Goal: Information Seeking & Learning: Learn about a topic

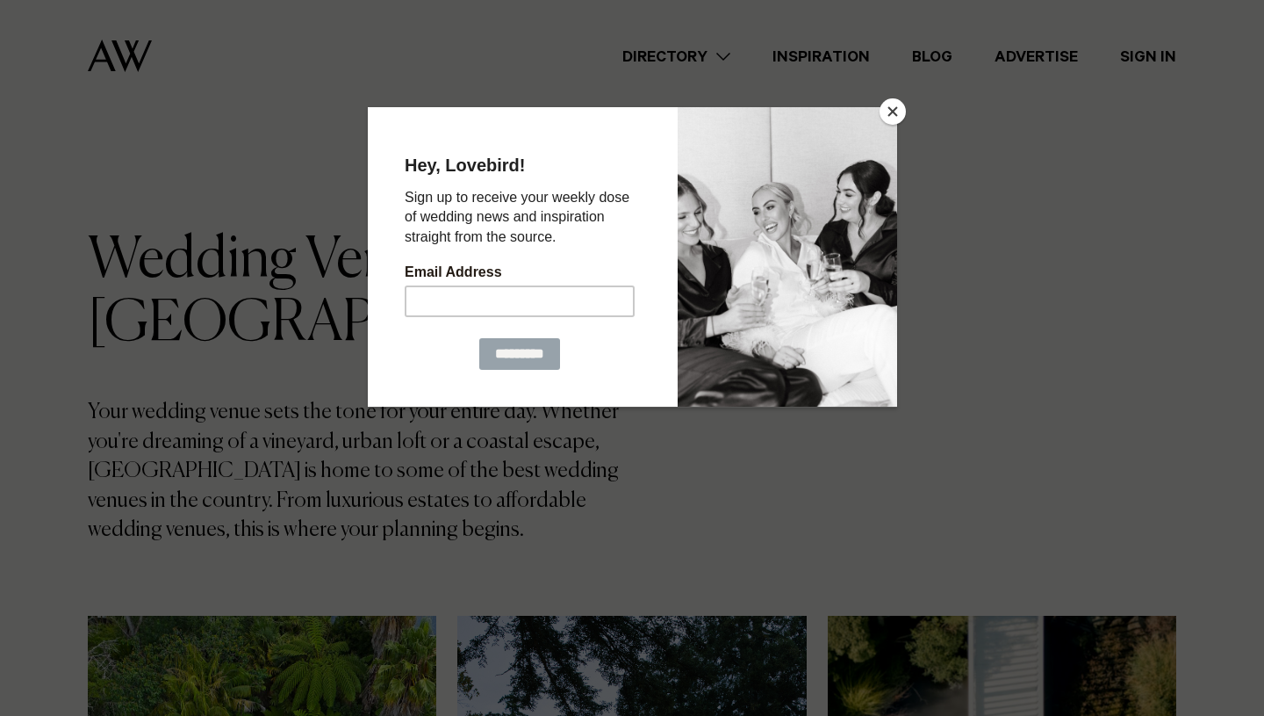
click at [888, 121] on button "Close" at bounding box center [893, 111] width 26 height 26
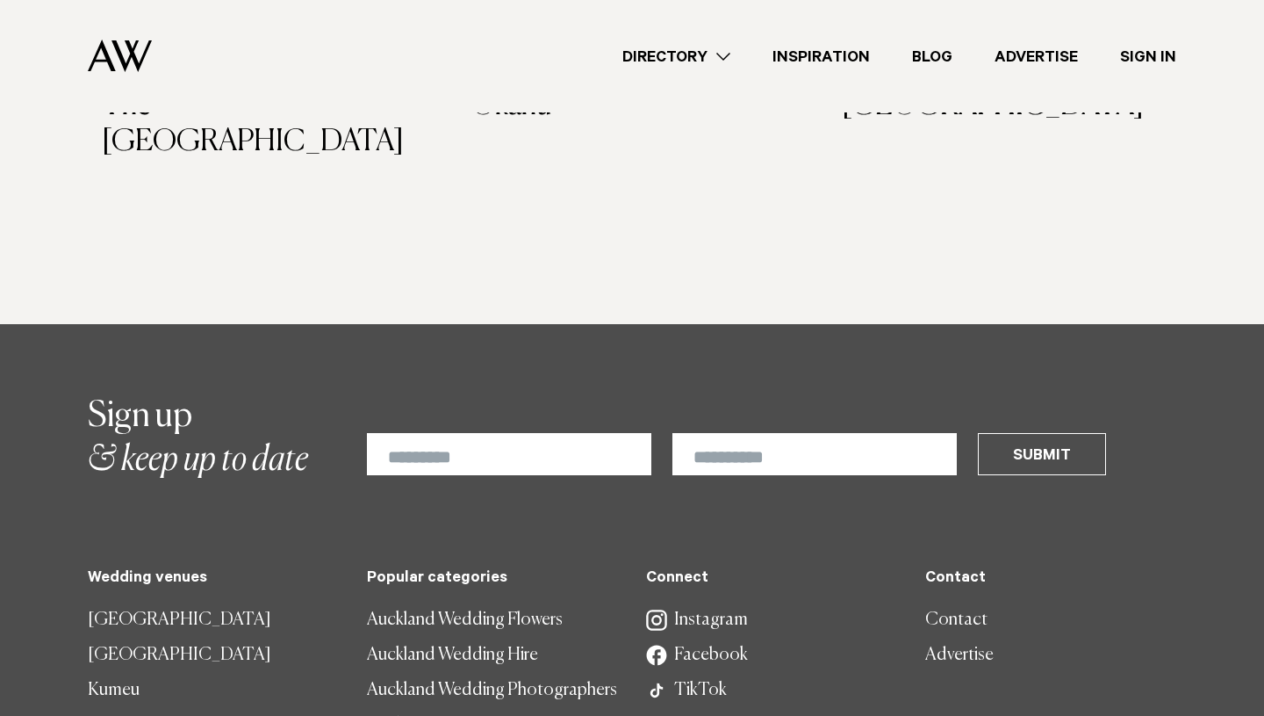
scroll to position [9217, 0]
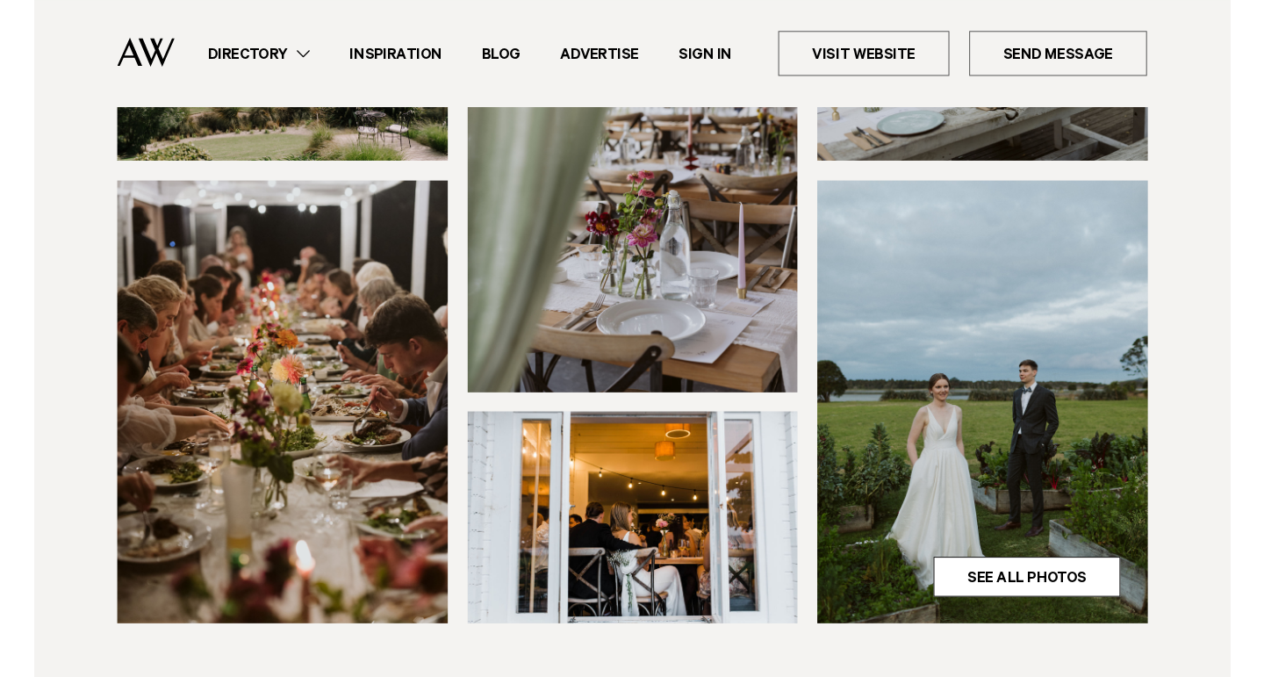
scroll to position [447, 0]
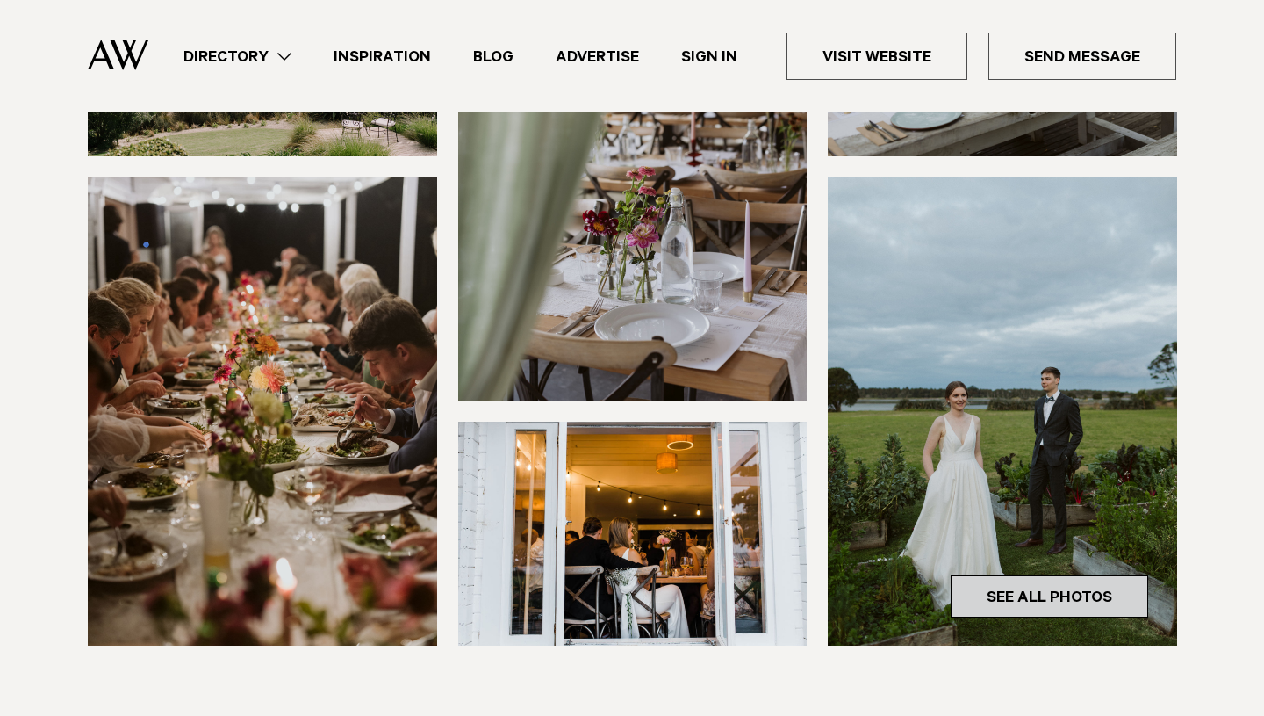
click at [1012, 575] on link "See All Photos" at bounding box center [1050, 596] width 198 height 42
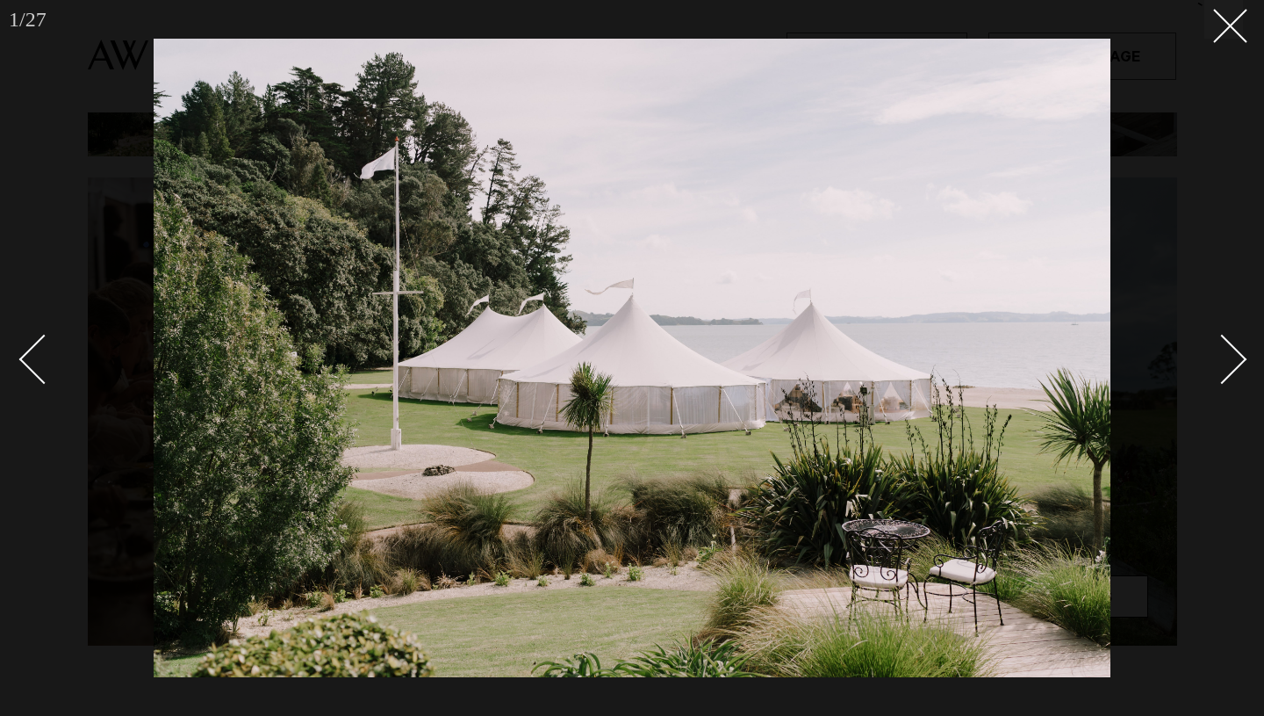
click at [1217, 347] on div "Next slide" at bounding box center [1223, 359] width 50 height 50
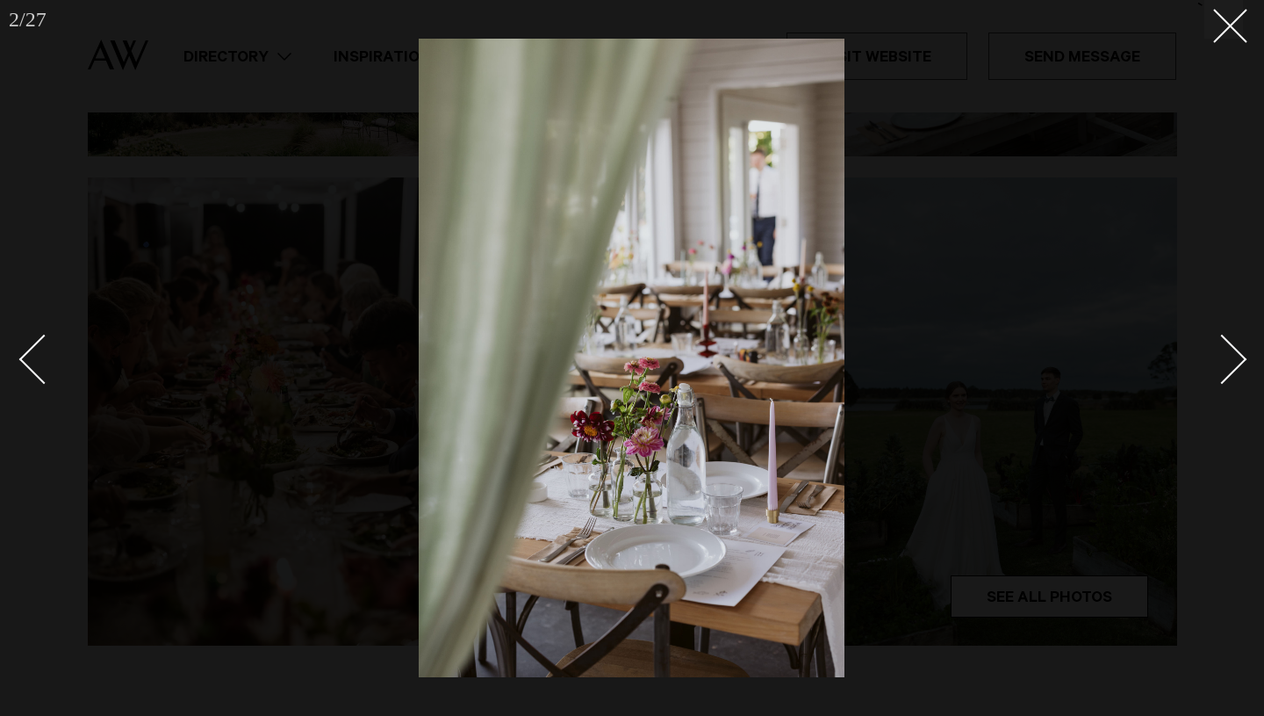
click at [1217, 347] on div "Next slide" at bounding box center [1223, 359] width 50 height 50
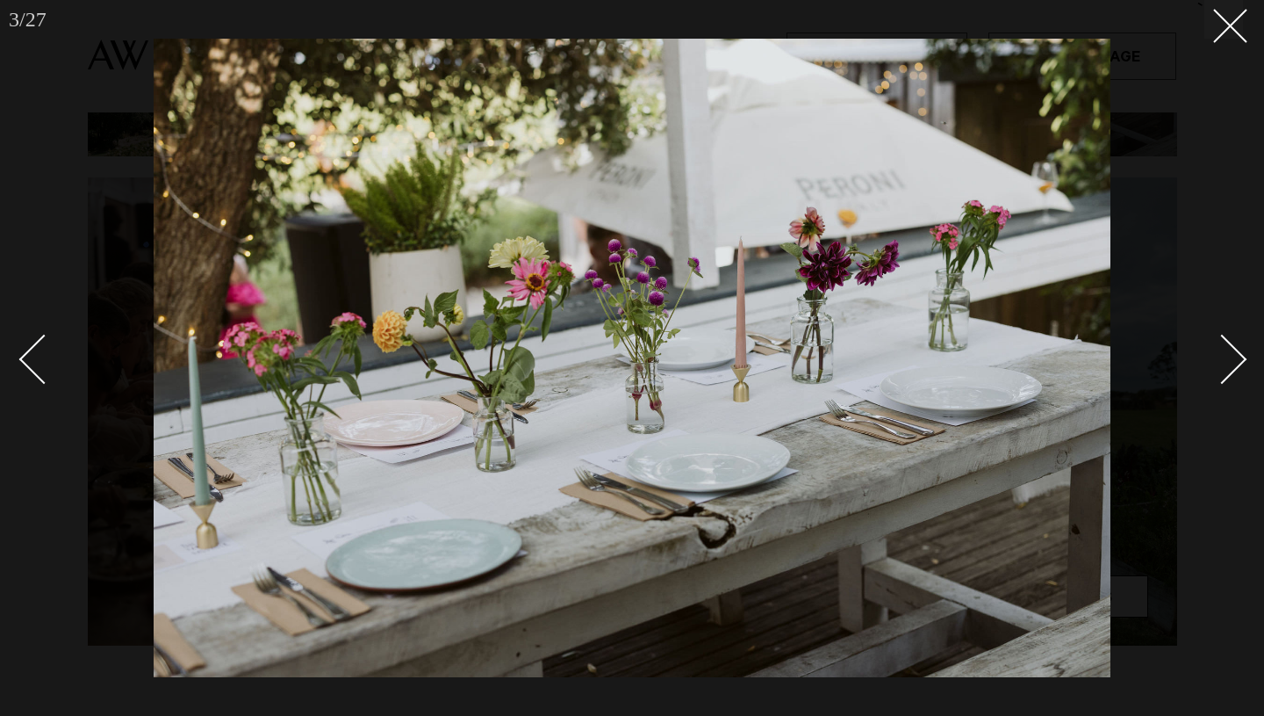
click at [1217, 347] on div "Next slide" at bounding box center [1223, 359] width 50 height 50
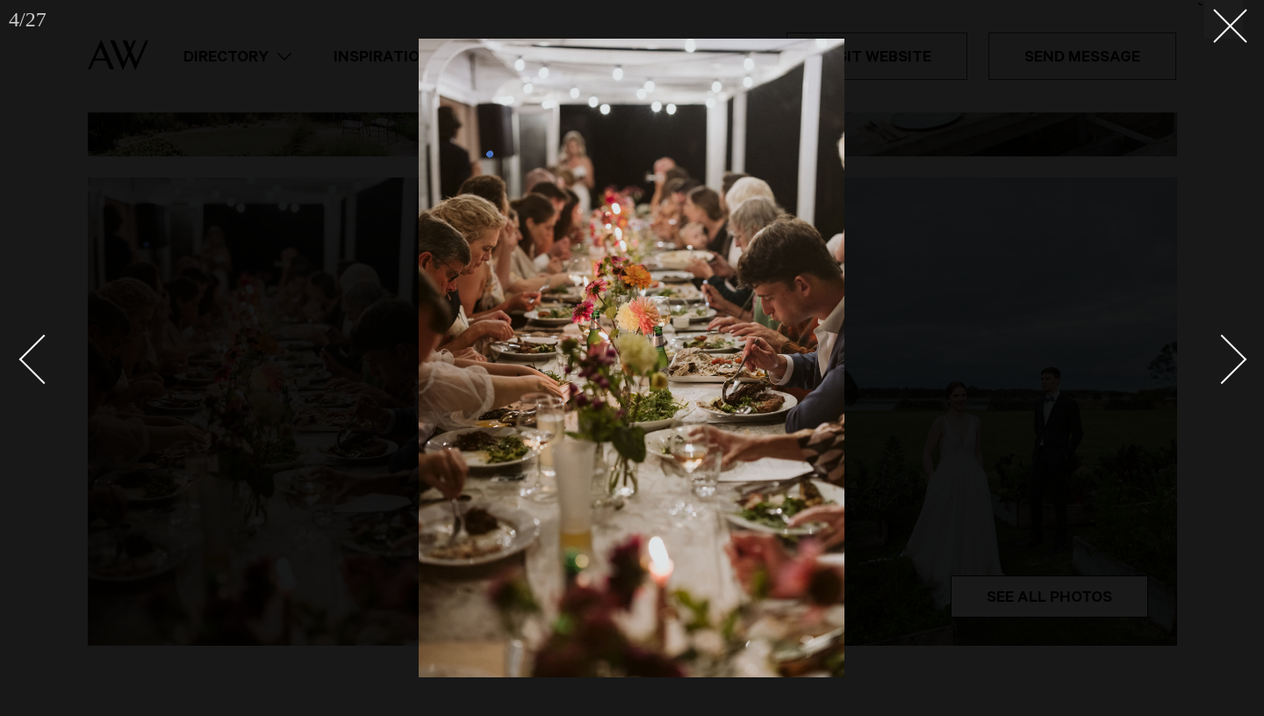
click at [1217, 347] on div "Next slide" at bounding box center [1223, 359] width 50 height 50
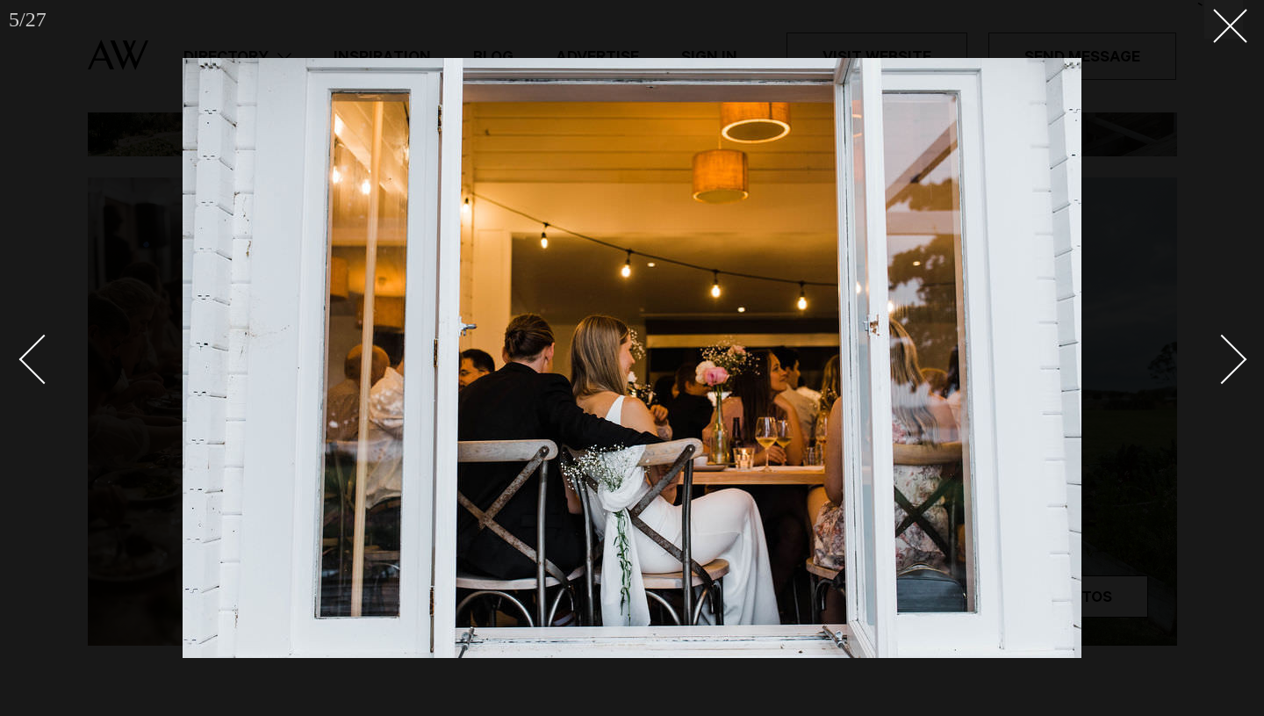
click at [1217, 347] on div "Next slide" at bounding box center [1223, 359] width 50 height 50
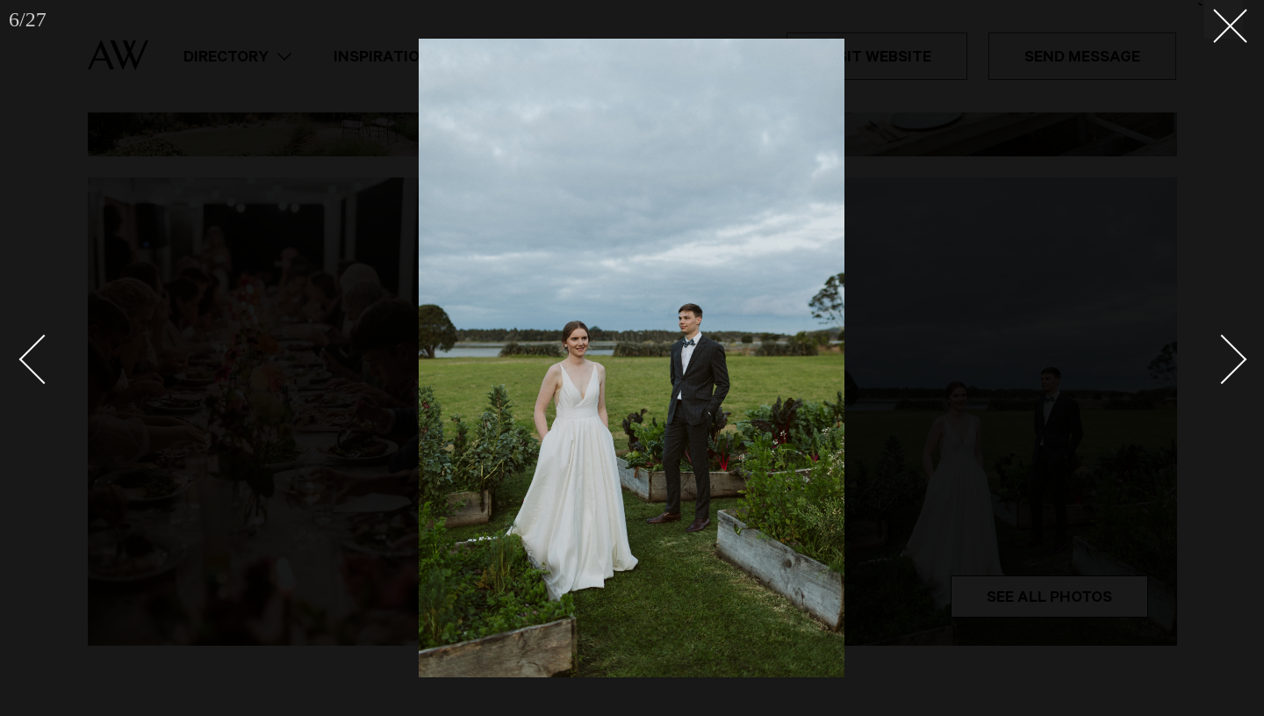
click at [1217, 347] on div "Next slide" at bounding box center [1223, 359] width 50 height 50
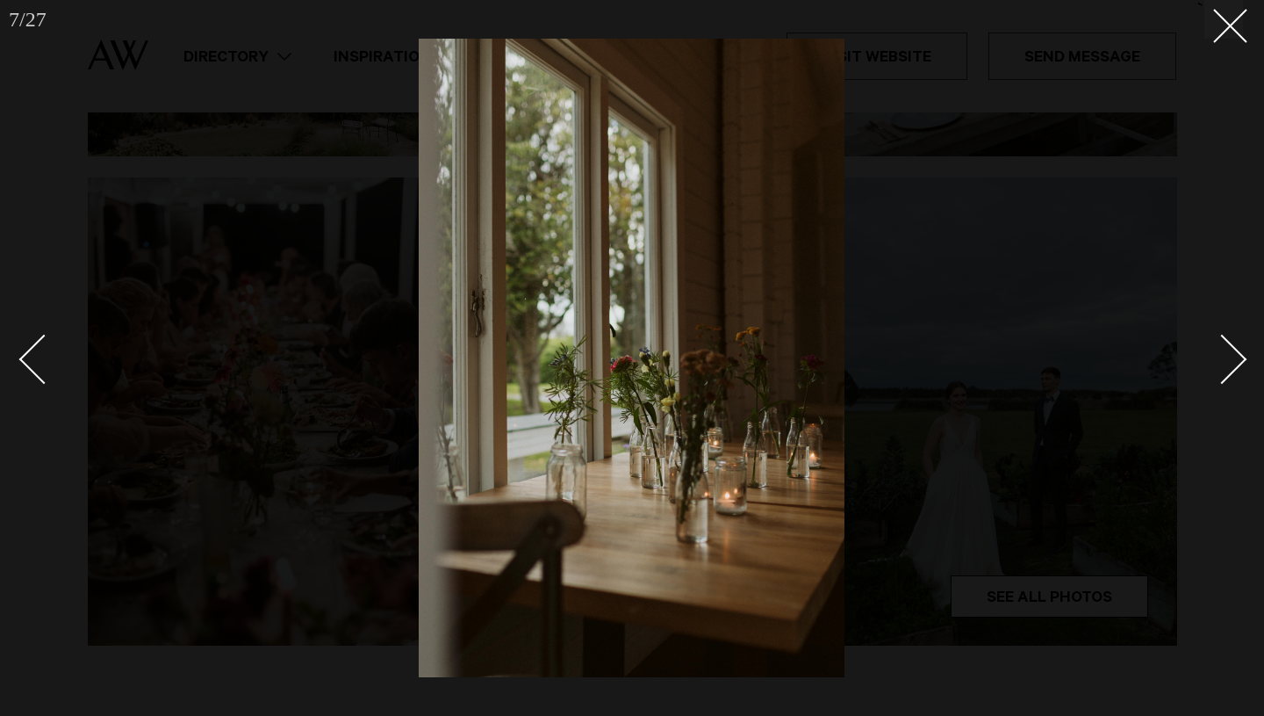
click at [1217, 347] on div "Next slide" at bounding box center [1223, 359] width 50 height 50
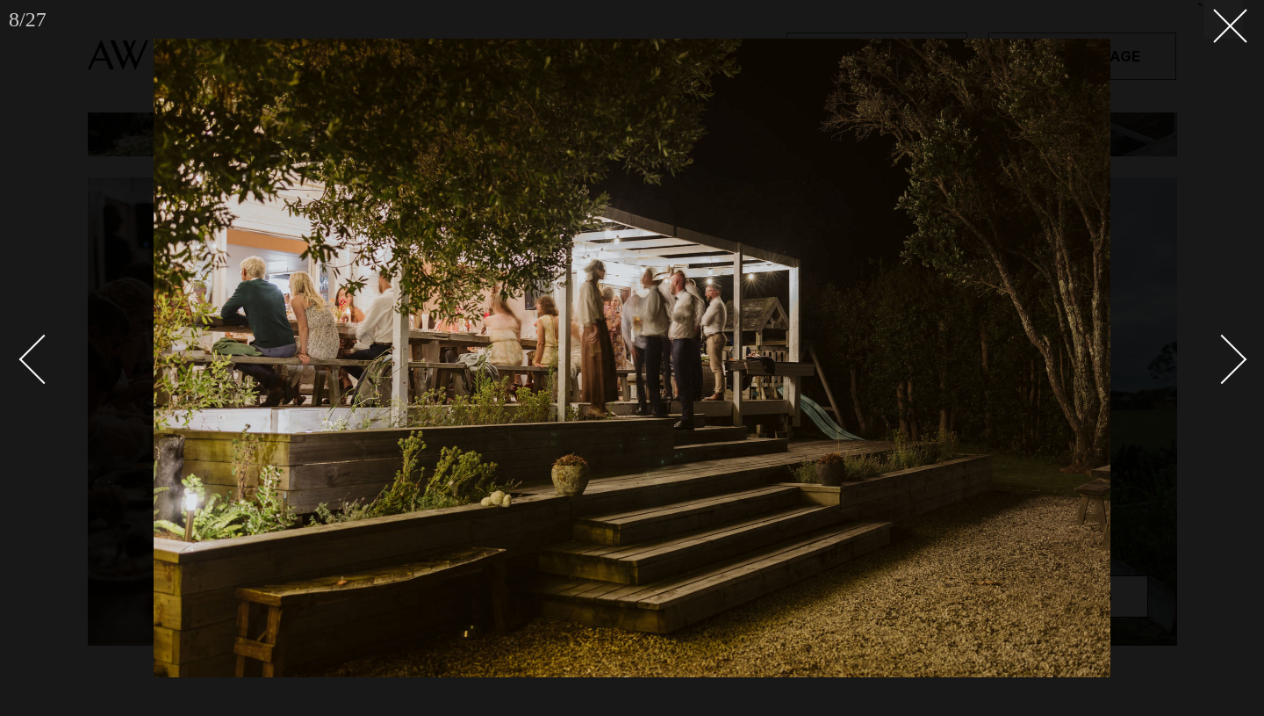
click at [1217, 347] on div "Next slide" at bounding box center [1223, 359] width 50 height 50
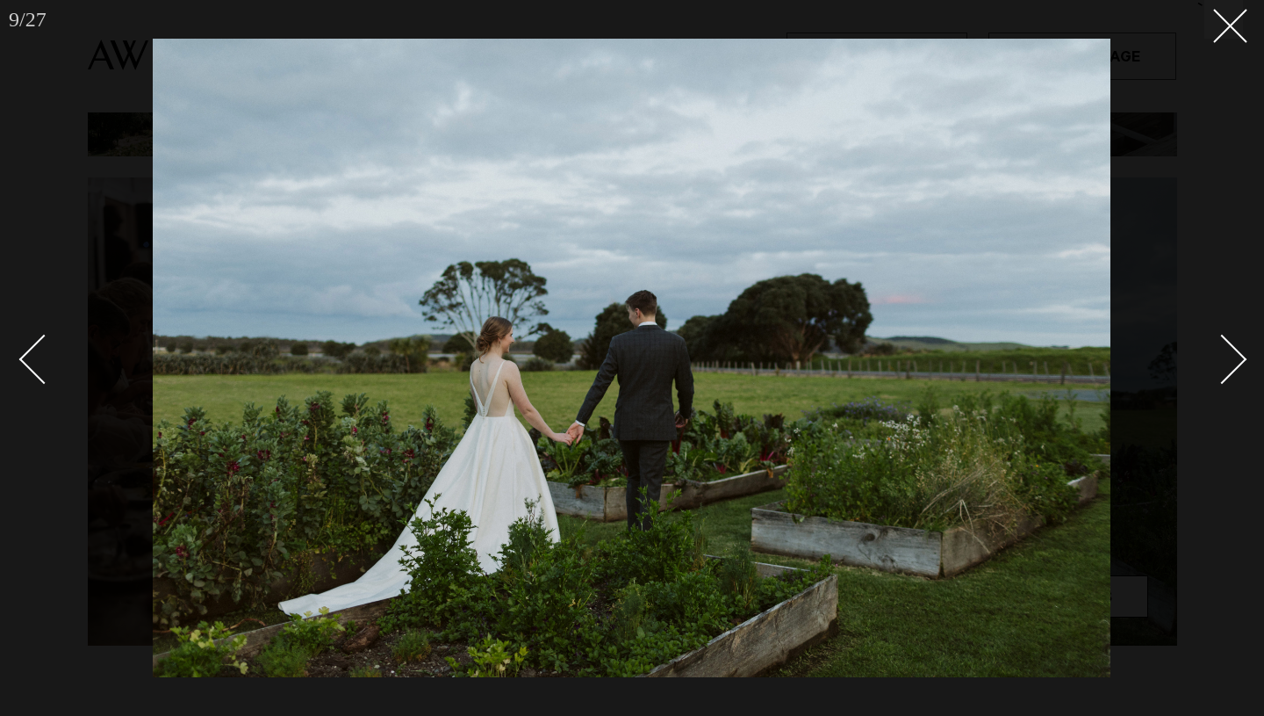
click at [1217, 347] on div "Next slide" at bounding box center [1223, 359] width 50 height 50
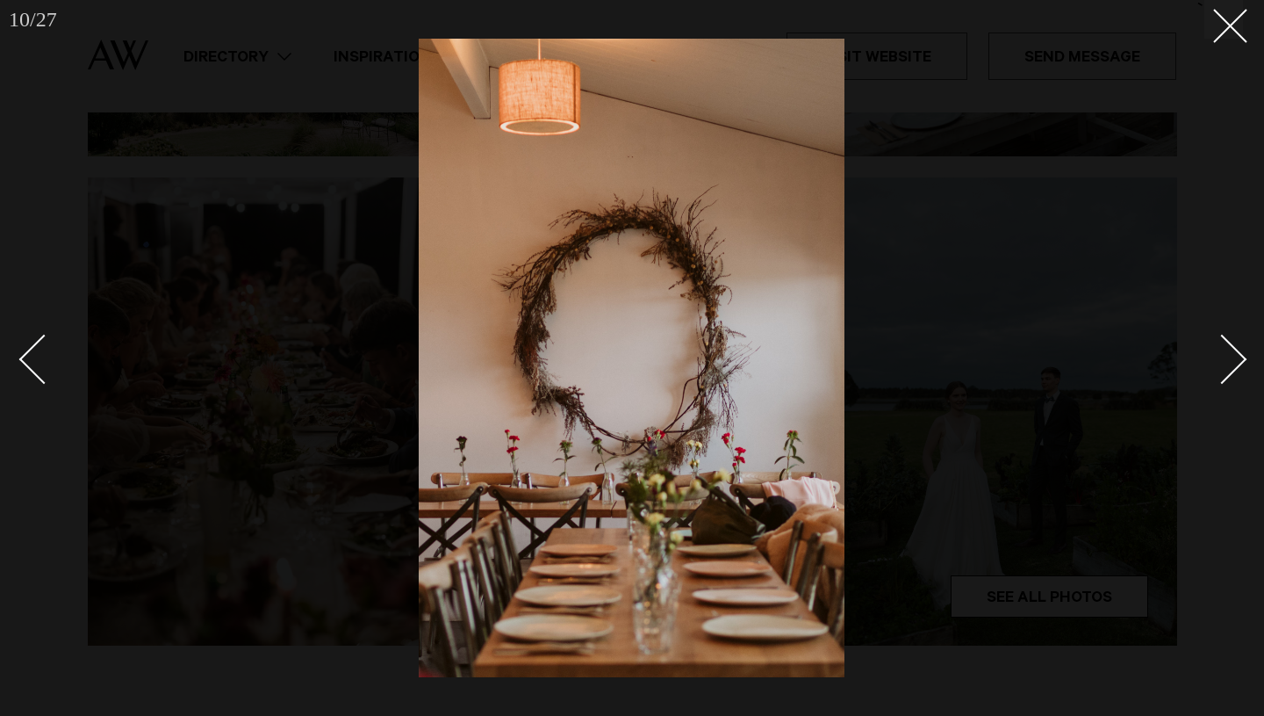
click at [1217, 347] on div "Next slide" at bounding box center [1223, 359] width 50 height 50
